Goal: Task Accomplishment & Management: Use online tool/utility

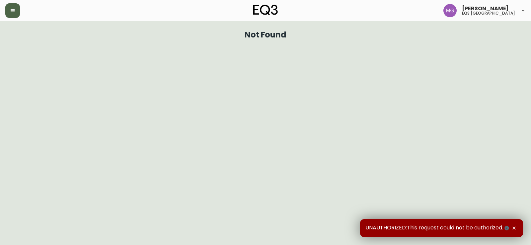
click at [10, 11] on icon "button" at bounding box center [12, 10] width 5 height 5
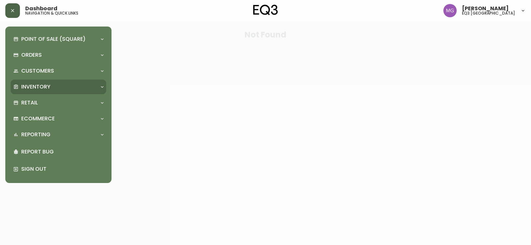
click at [17, 84] on div "Inventory" at bounding box center [55, 86] width 84 height 7
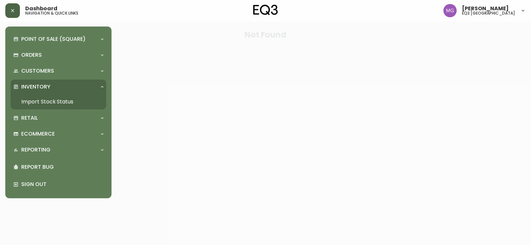
click at [57, 103] on link "Import Stock Status" at bounding box center [59, 101] width 96 height 15
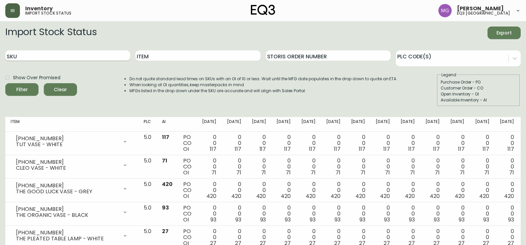
click at [84, 56] on input "SKU" at bounding box center [67, 55] width 125 height 11
paste input "[EMAIL_ADDRESS][DOMAIN_NAME]"
type input "[EMAIL_ADDRESS][DOMAIN_NAME]"
click at [5, 83] on button "Filter" at bounding box center [21, 89] width 33 height 13
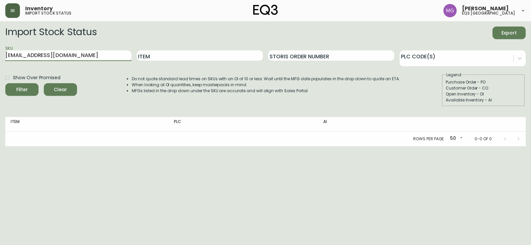
drag, startPoint x: 88, startPoint y: 53, endPoint x: 0, endPoint y: 75, distance: 90.9
click at [0, 73] on main "Import Stock Status Export SKU [EMAIL_ADDRESS][DOMAIN_NAME] Item Storis Order N…" at bounding box center [265, 83] width 531 height 125
click at [162, 58] on input "Item" at bounding box center [200, 55] width 126 height 11
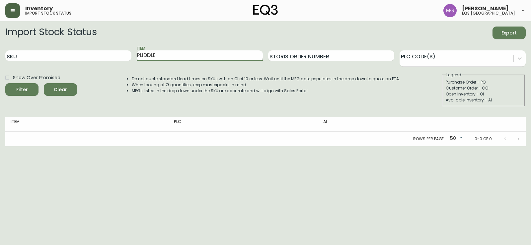
type input "PUDDLE"
click at [5, 83] on button "Filter" at bounding box center [21, 89] width 33 height 13
